Goal: Transaction & Acquisition: Obtain resource

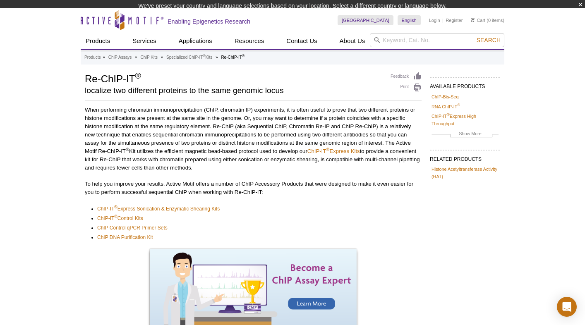
click at [197, 131] on p "When performing chromatin immunoprecipitation (ChIP, chromatin IP) experiments,…" at bounding box center [253, 139] width 337 height 66
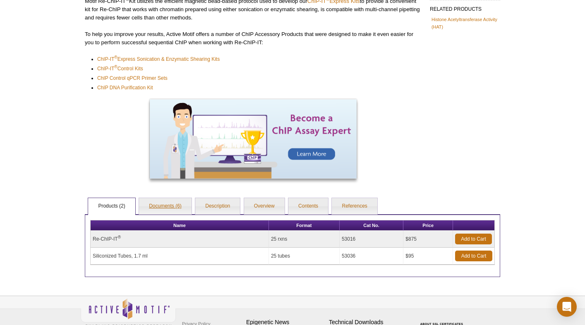
scroll to position [142, 0]
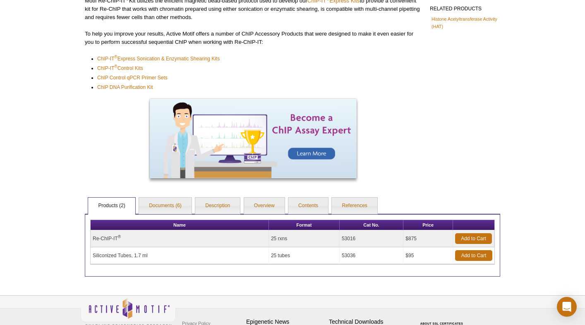
click at [137, 257] on td "Siliconized Tubes, 1.7 ml" at bounding box center [180, 256] width 178 height 17
click at [151, 257] on td "Siliconized Tubes, 1.7 ml" at bounding box center [180, 256] width 178 height 17
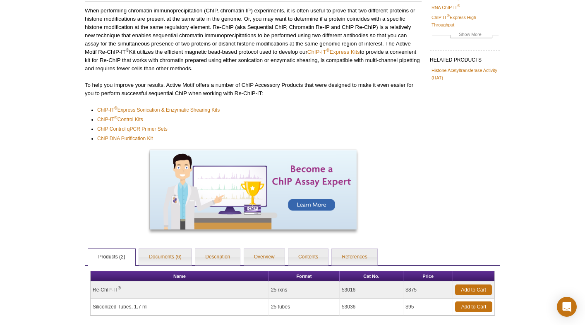
scroll to position [0, 0]
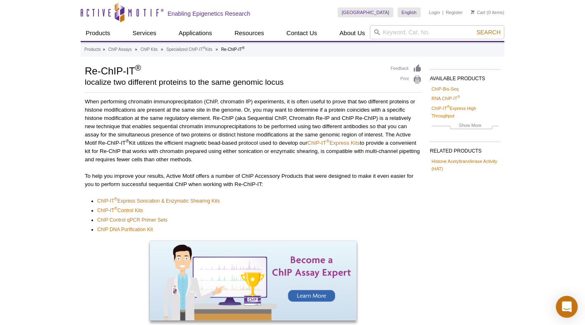
click at [570, 309] on icon "Open Intercom Messenger" at bounding box center [567, 307] width 11 height 11
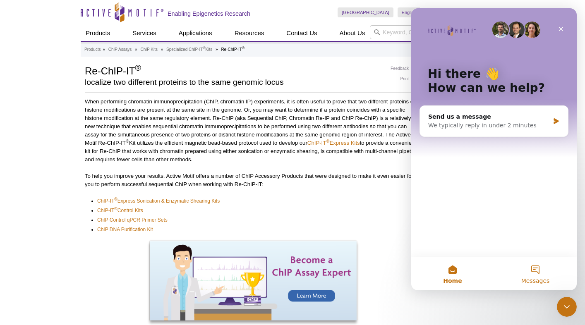
click at [539, 277] on button "Messages" at bounding box center [535, 273] width 83 height 33
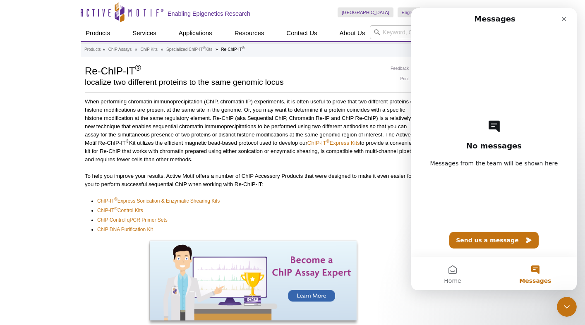
click at [501, 238] on button "Send us a message" at bounding box center [493, 240] width 89 height 17
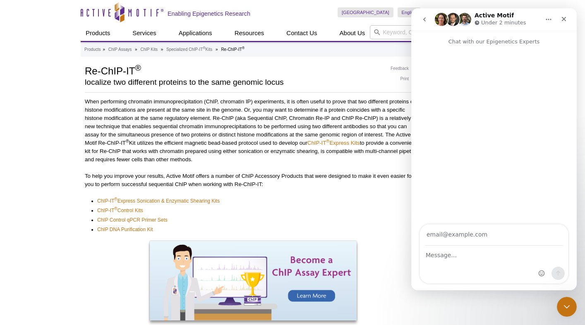
type input "mzhang58@usc.edu"
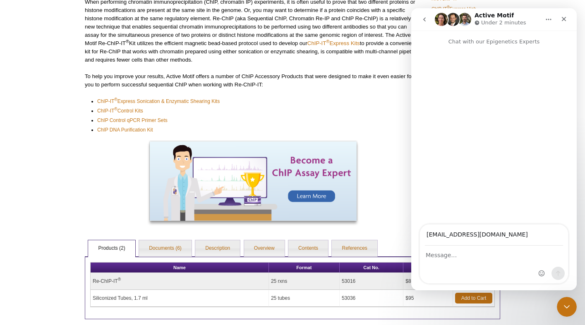
scroll to position [185, 0]
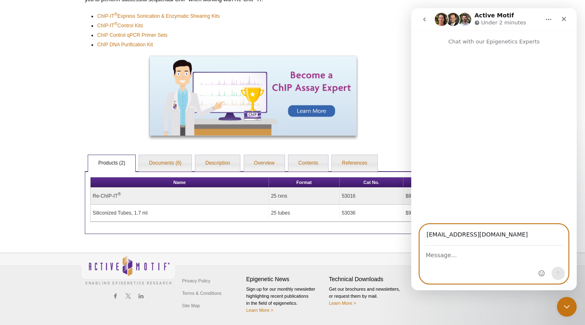
click at [459, 258] on textarea "Message…" at bounding box center [494, 253] width 148 height 14
click at [529, 253] on textarea "Can I have a quote for the Re-CHIP-IT and siliconized tubes" at bounding box center [494, 257] width 148 height 22
click at [475, 261] on textarea "Can I have a quote for the Re-CHIP-IT (53016) and siliconized tubes" at bounding box center [494, 257] width 148 height 22
type textarea "Can I have a quote for the Re-CHIP-IT (53016) and siliconized tubes (53036)? TH…"
click at [560, 271] on icon "Send a message…" at bounding box center [558, 273] width 7 height 7
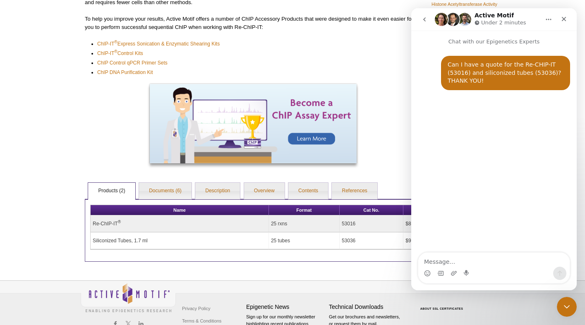
scroll to position [155, 0]
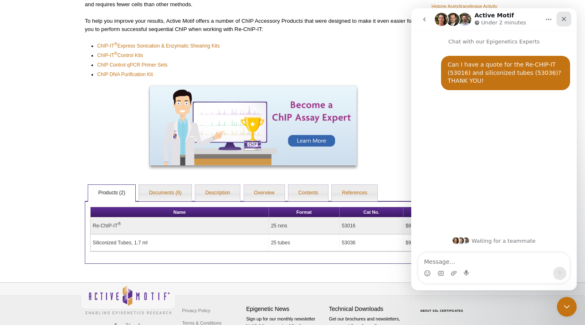
click at [563, 17] on icon "Close" at bounding box center [564, 19] width 5 height 5
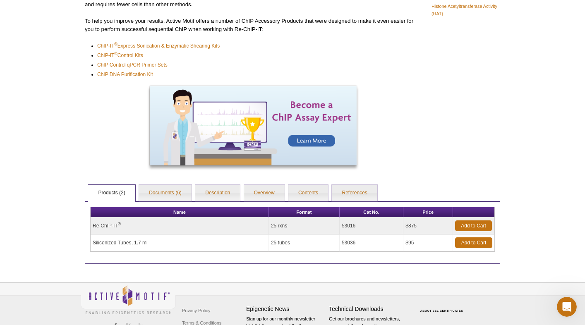
scroll to position [0, 0]
click at [557, 304] on div "Open Intercom Messenger" at bounding box center [565, 305] width 27 height 27
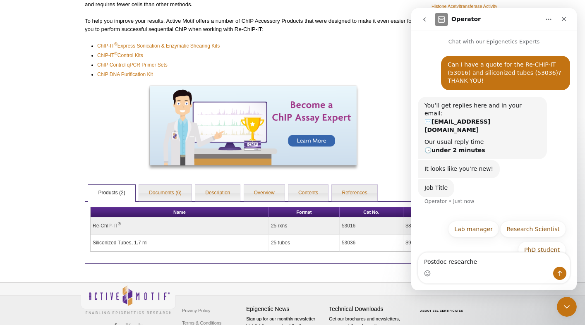
type textarea "Postdoc researcher"
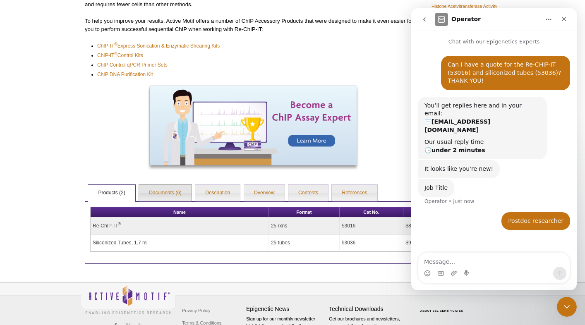
click at [166, 191] on link "Documents (6)" at bounding box center [165, 193] width 53 height 17
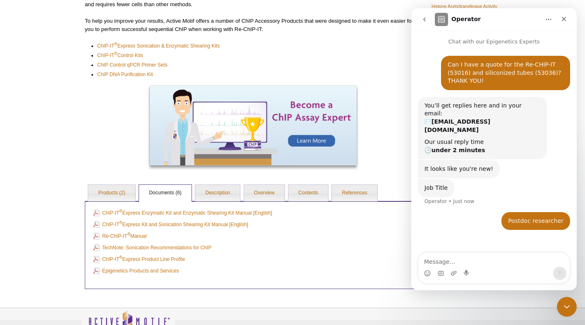
scroll to position [163, 0]
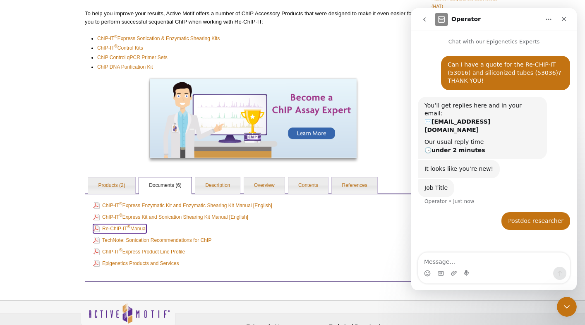
click at [138, 228] on link "Re-ChIP-IT ® Manual" at bounding box center [119, 228] width 53 height 9
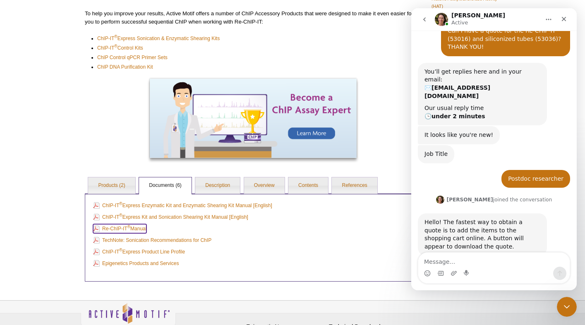
scroll to position [38, 0]
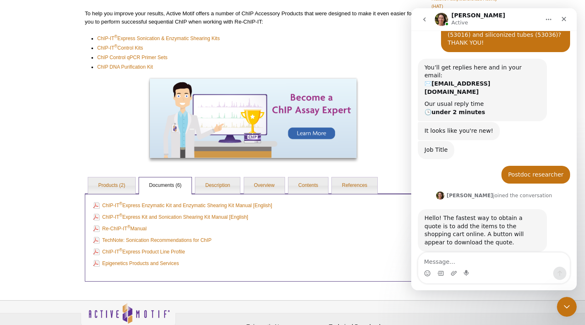
click at [462, 270] on div "Intercom messenger" at bounding box center [493, 273] width 151 height 13
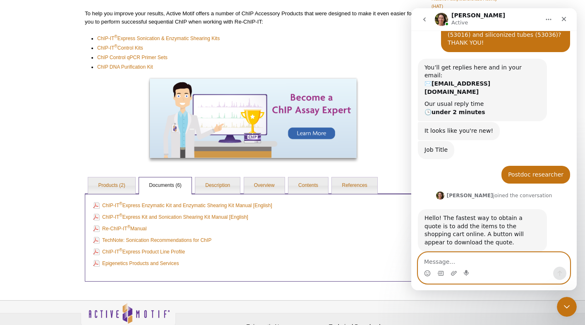
click at [451, 262] on textarea "Message…" at bounding box center [493, 260] width 151 height 14
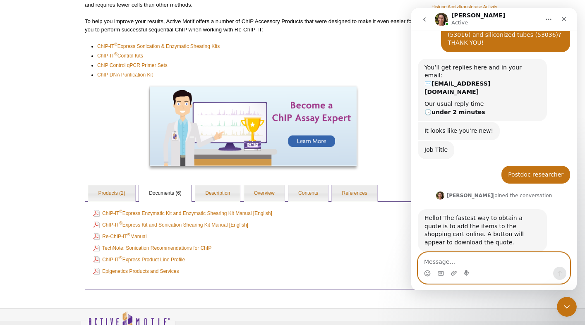
scroll to position [152, 0]
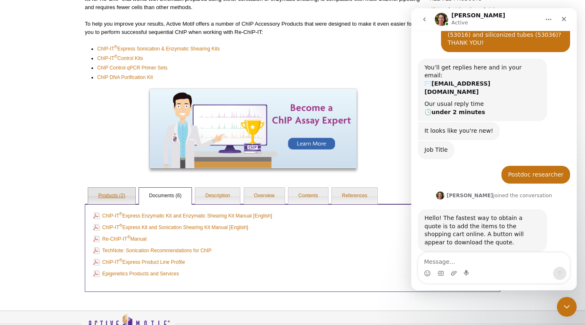
click at [103, 203] on link "Products (2)" at bounding box center [111, 196] width 47 height 17
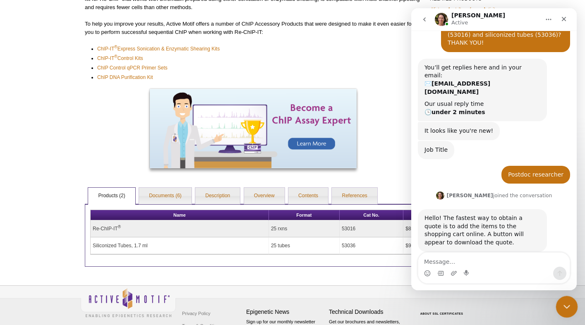
click at [562, 305] on icon "Close Intercom Messenger" at bounding box center [566, 306] width 10 height 10
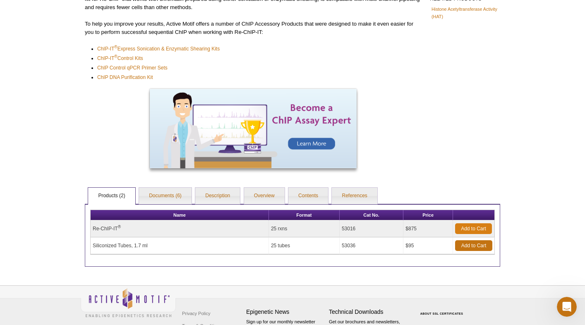
click at [482, 226] on link "Add to Cart" at bounding box center [473, 228] width 37 height 11
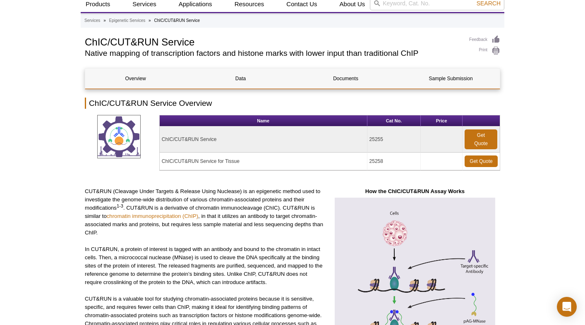
scroll to position [21, 0]
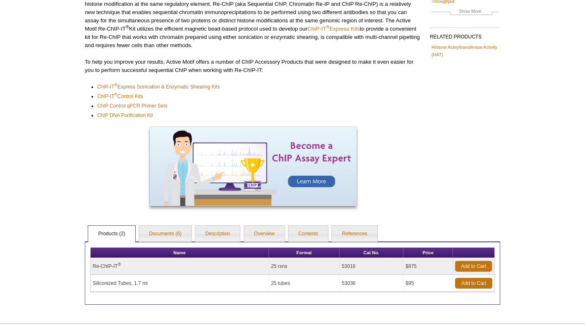
scroll to position [153, 0]
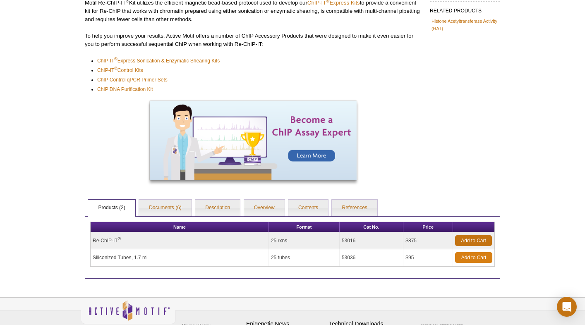
click at [476, 260] on link "Add to Cart" at bounding box center [473, 257] width 37 height 11
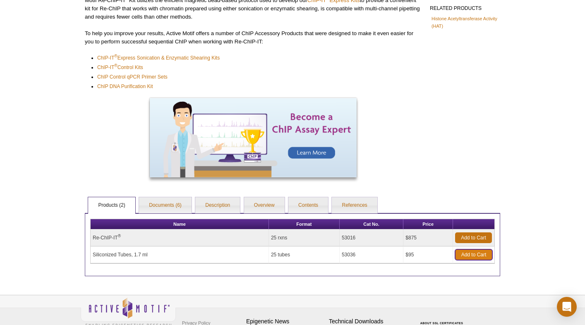
scroll to position [144, 0]
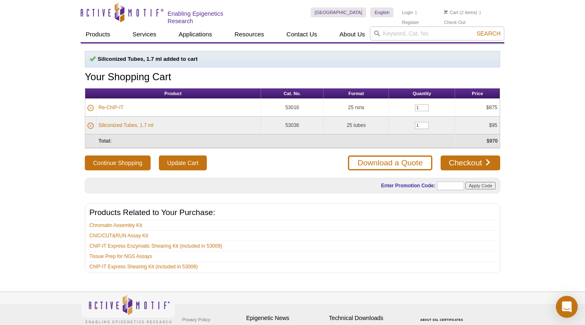
click at [567, 304] on icon "Open Intercom Messenger" at bounding box center [567, 307] width 10 height 11
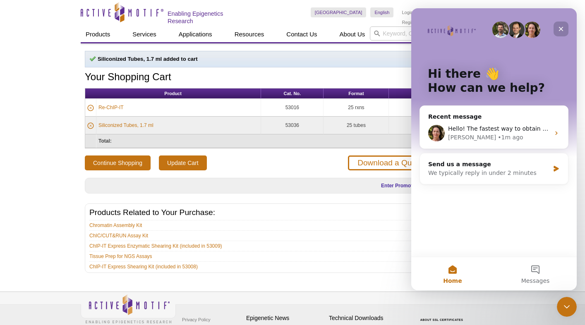
click at [565, 30] on div "Close" at bounding box center [561, 29] width 15 height 15
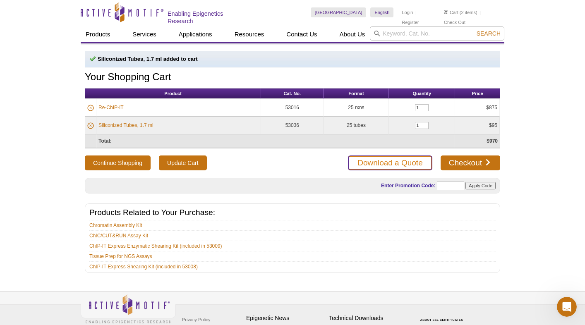
click at [414, 161] on link "Download a Quote" at bounding box center [390, 163] width 84 height 15
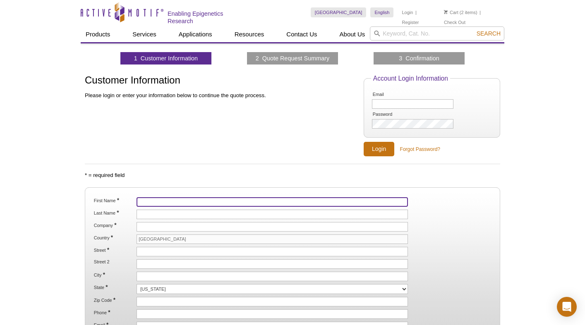
click at [175, 198] on input "First Name *" at bounding box center [273, 202] width 272 height 10
type input "Mingyi"
type input "[PERSON_NAME]"
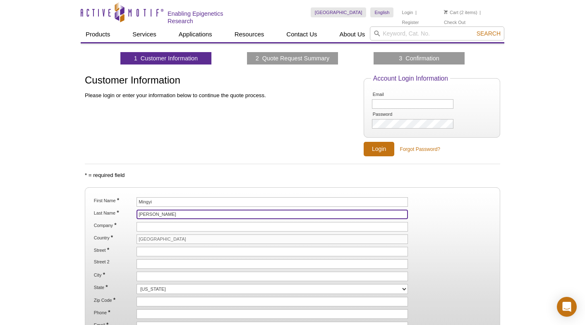
type input "[GEOGRAPHIC_DATA][US_STATE]"
type input "[STREET_ADDRESS]"
type input "[GEOGRAPHIC_DATA]"
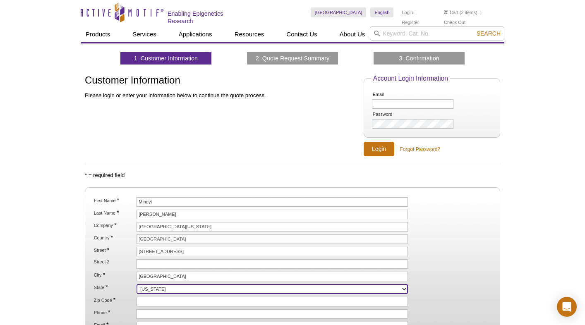
select select "CA"
type input "90033"
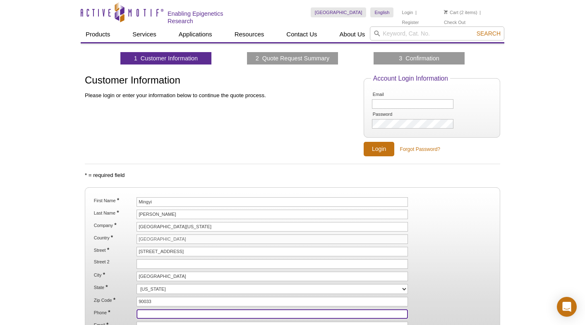
type input "7015417328"
type input "[EMAIL_ADDRESS][DOMAIN_NAME]"
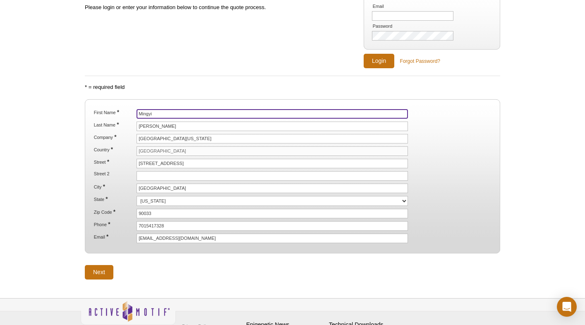
scroll to position [90, 0]
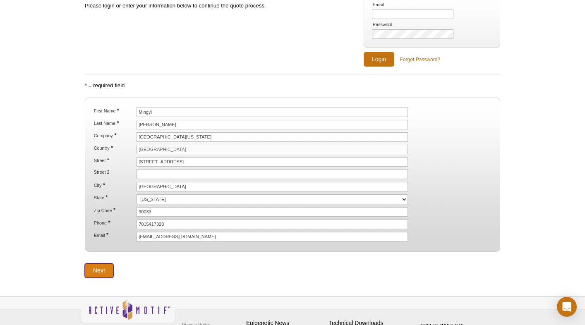
click at [101, 267] on input "Next" at bounding box center [99, 271] width 29 height 14
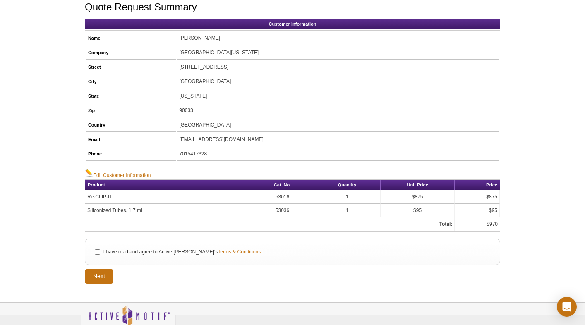
scroll to position [74, 0]
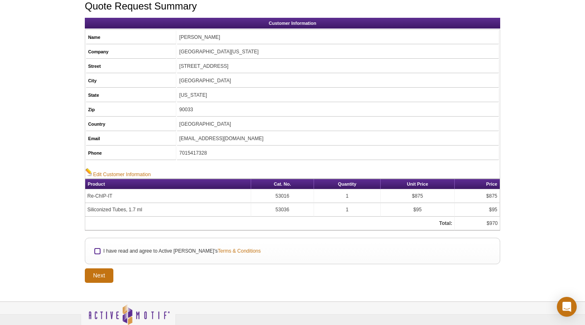
click at [97, 250] on input "I have read and agree to Active Motif's Terms & Conditions" at bounding box center [97, 251] width 5 height 5
checkbox input "true"
click at [99, 276] on input "Next" at bounding box center [99, 276] width 29 height 14
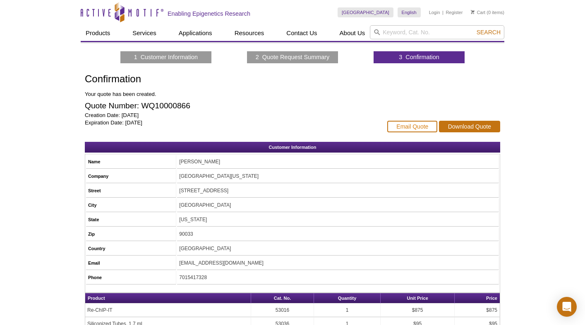
click at [401, 128] on link "Email Quote" at bounding box center [412, 127] width 50 height 12
click at [414, 128] on link "Email Quote" at bounding box center [412, 127] width 50 height 12
click at [465, 125] on link "Download Quote" at bounding box center [469, 127] width 61 height 12
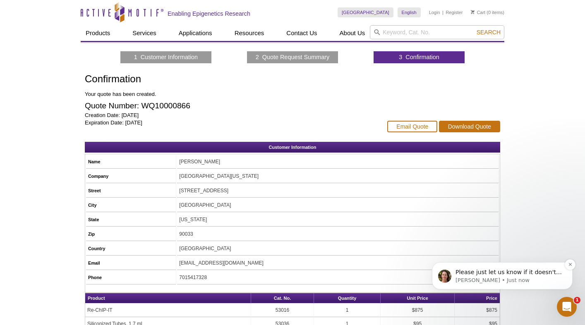
click at [477, 274] on p "Please just let us know if it doesn't work or if you need anything else. Once y…" at bounding box center [509, 273] width 107 height 8
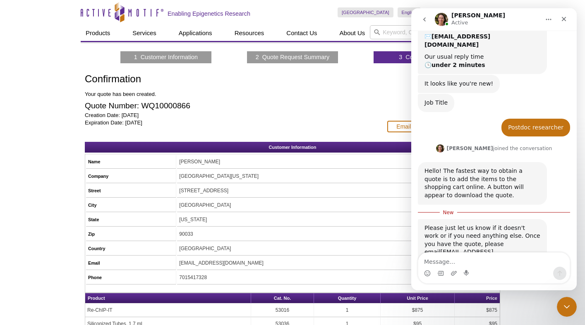
scroll to position [95, 0]
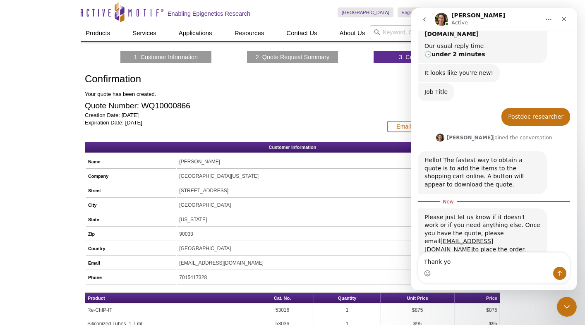
type textarea "Thank you"
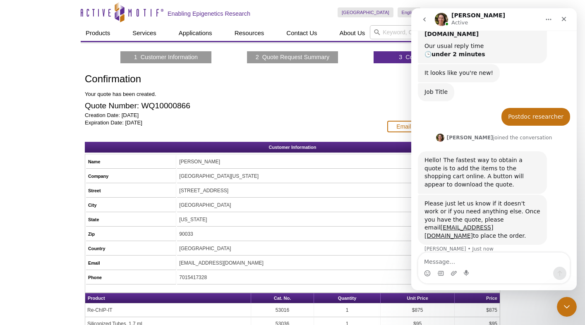
scroll to position [106, 0]
